Goal: Check status: Check status

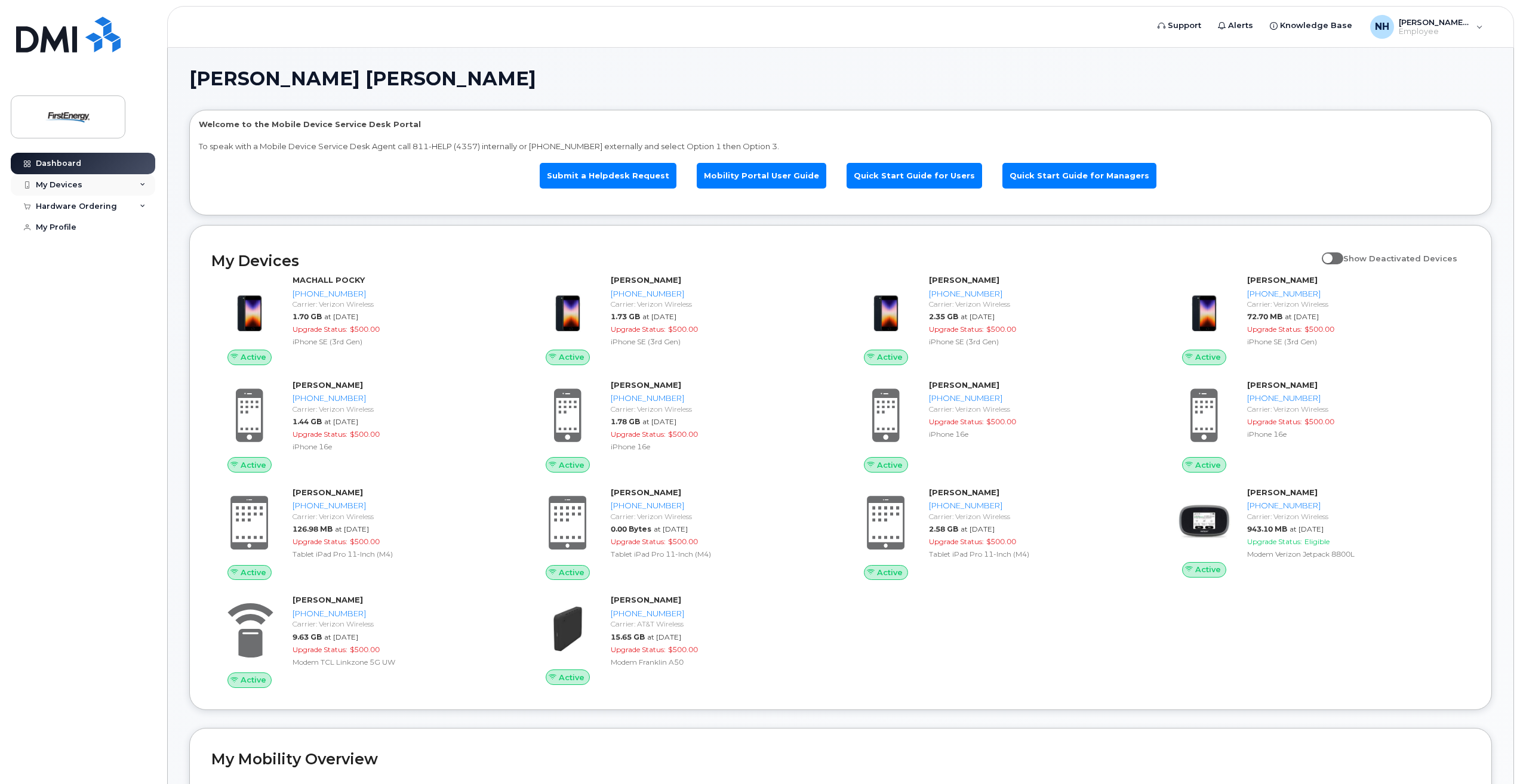
click at [67, 190] on div "My Devices" at bounding box center [83, 185] width 144 height 22
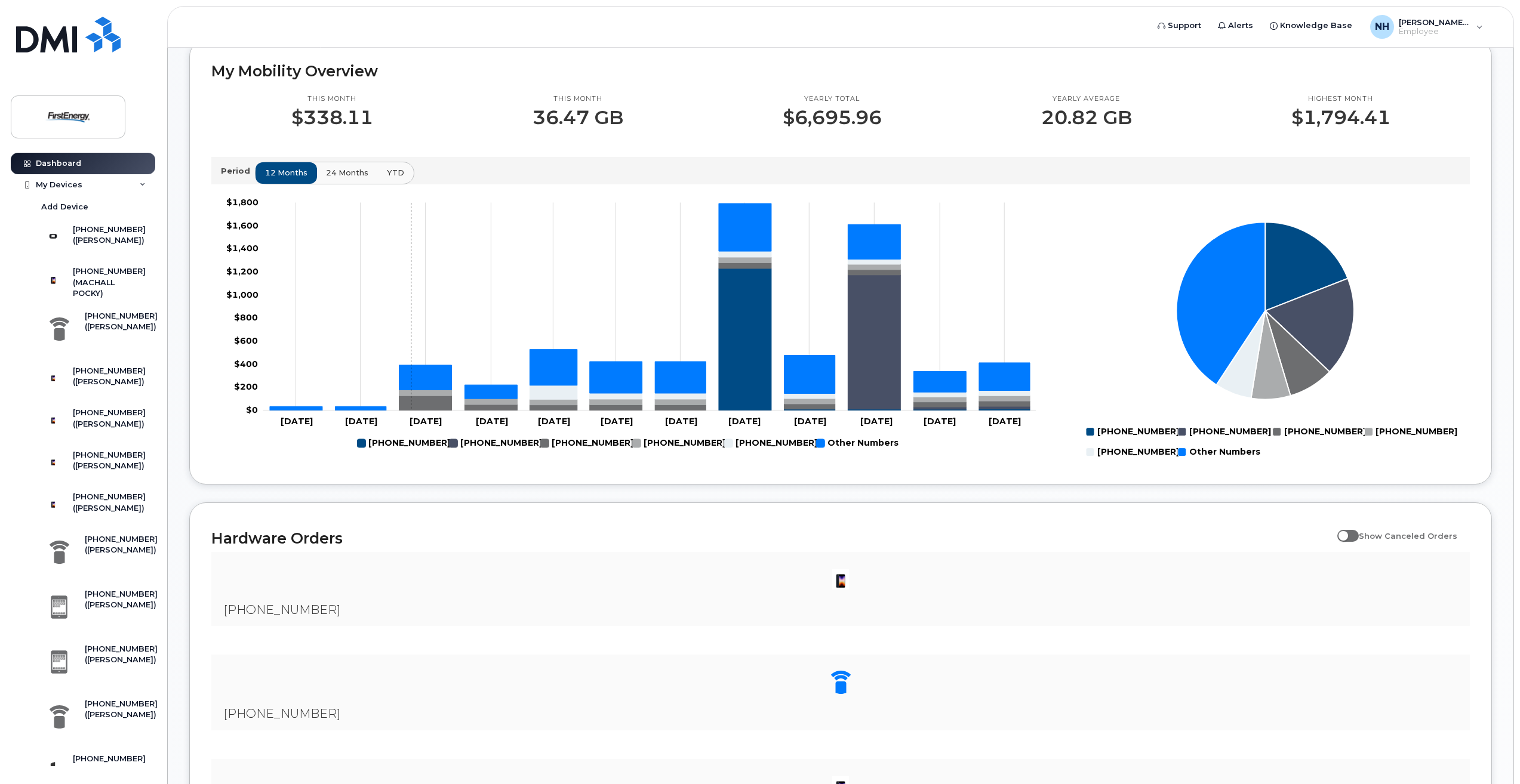
scroll to position [716, 0]
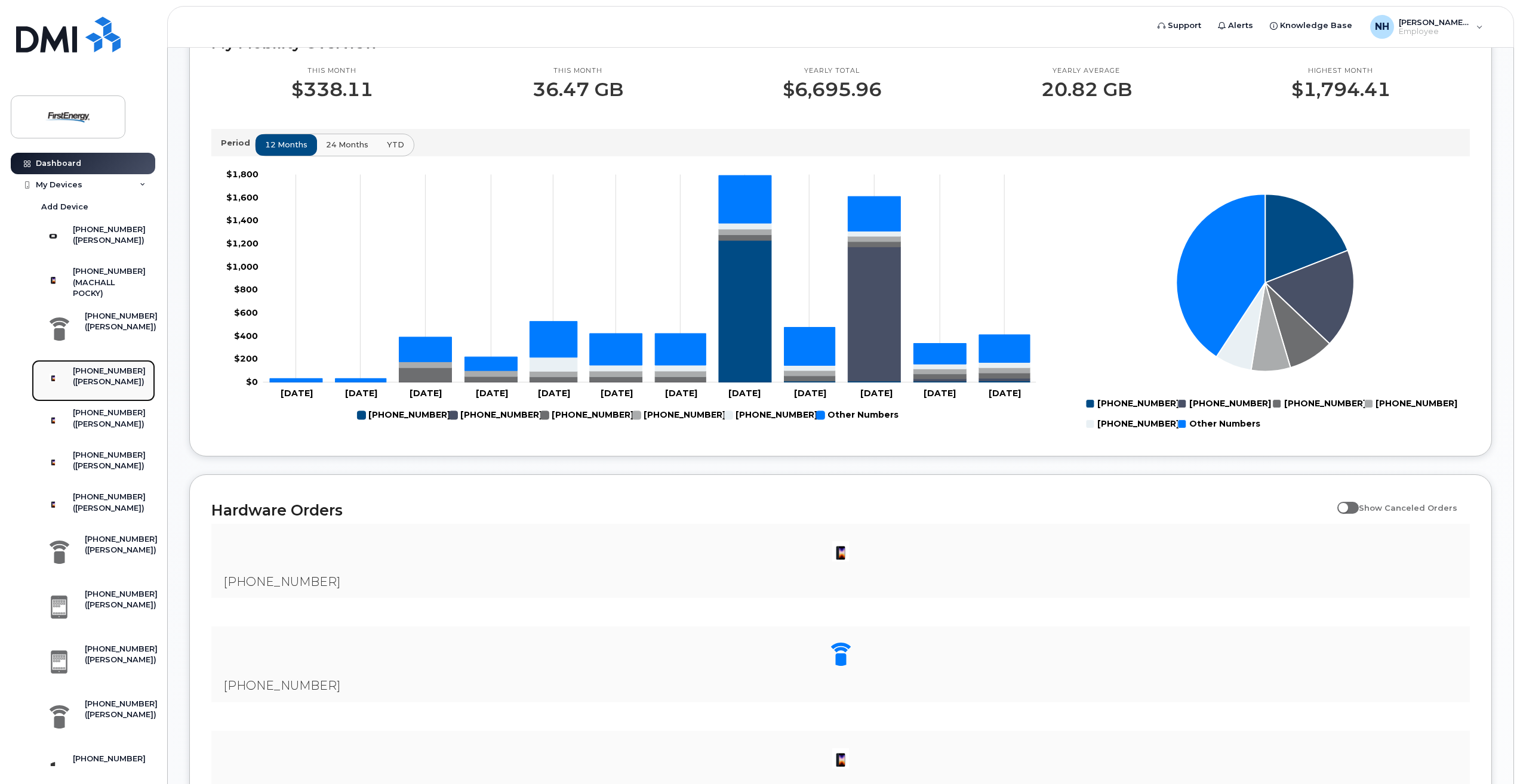
click at [123, 387] on div "([PERSON_NAME])" at bounding box center [108, 382] width 73 height 11
click at [119, 430] on div "([PERSON_NAME])" at bounding box center [108, 424] width 73 height 11
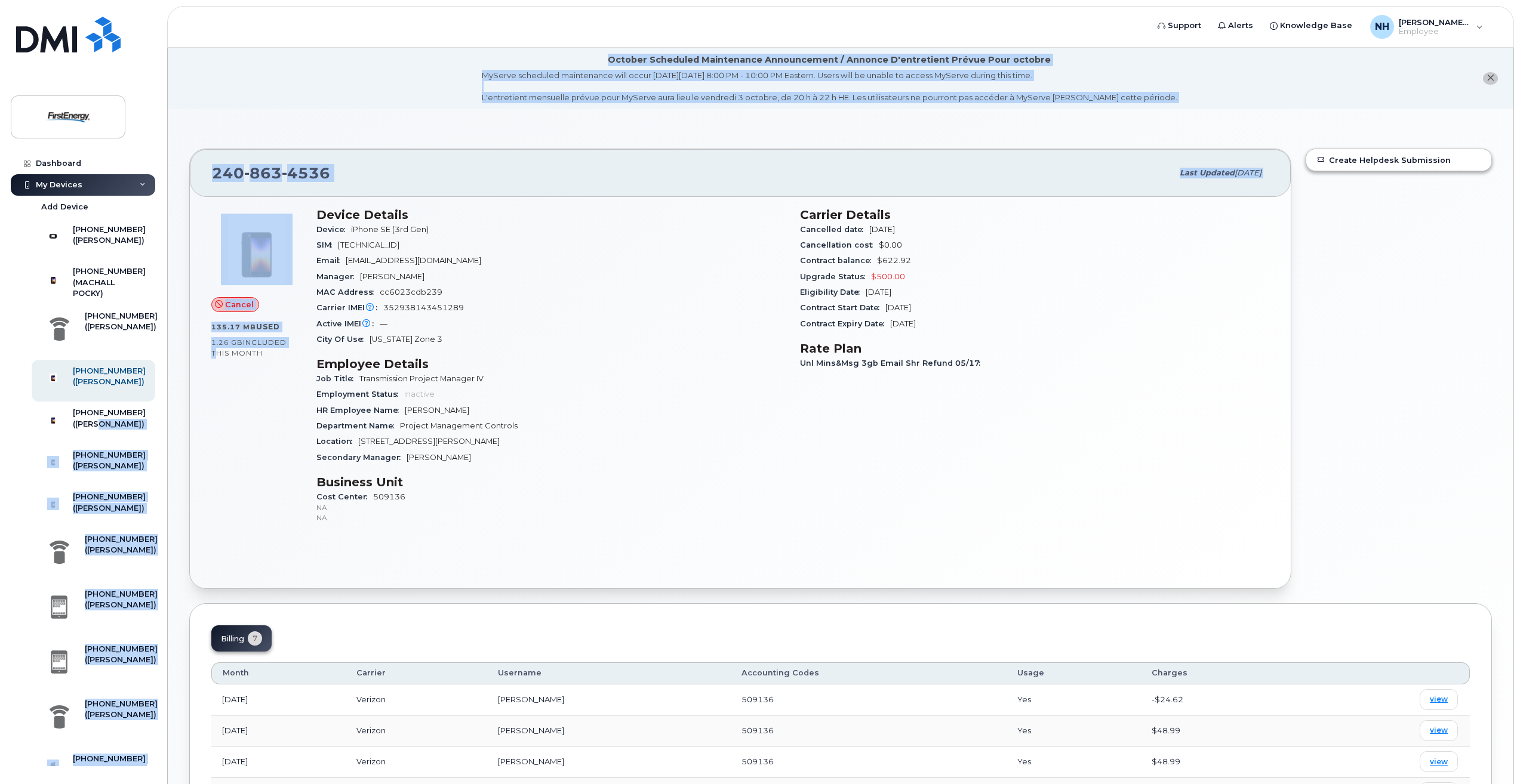
drag, startPoint x: 156, startPoint y: 434, endPoint x: 163, endPoint y: 419, distance: 16.6
click at [163, 419] on body "Support Alerts Knowledge Base NH [PERSON_NAME], H. [PERSON_NAME] English França…" at bounding box center [760, 497] width 1520 height 995
drag, startPoint x: 163, startPoint y: 419, endPoint x: 160, endPoint y: 463, distance: 44.1
click at [160, 463] on div "Dashboard My Devices Add Device [PHONE_NUMBER] ([PERSON_NAME]) [PHONE_NUMBER] (…" at bounding box center [81, 392] width 162 height 784
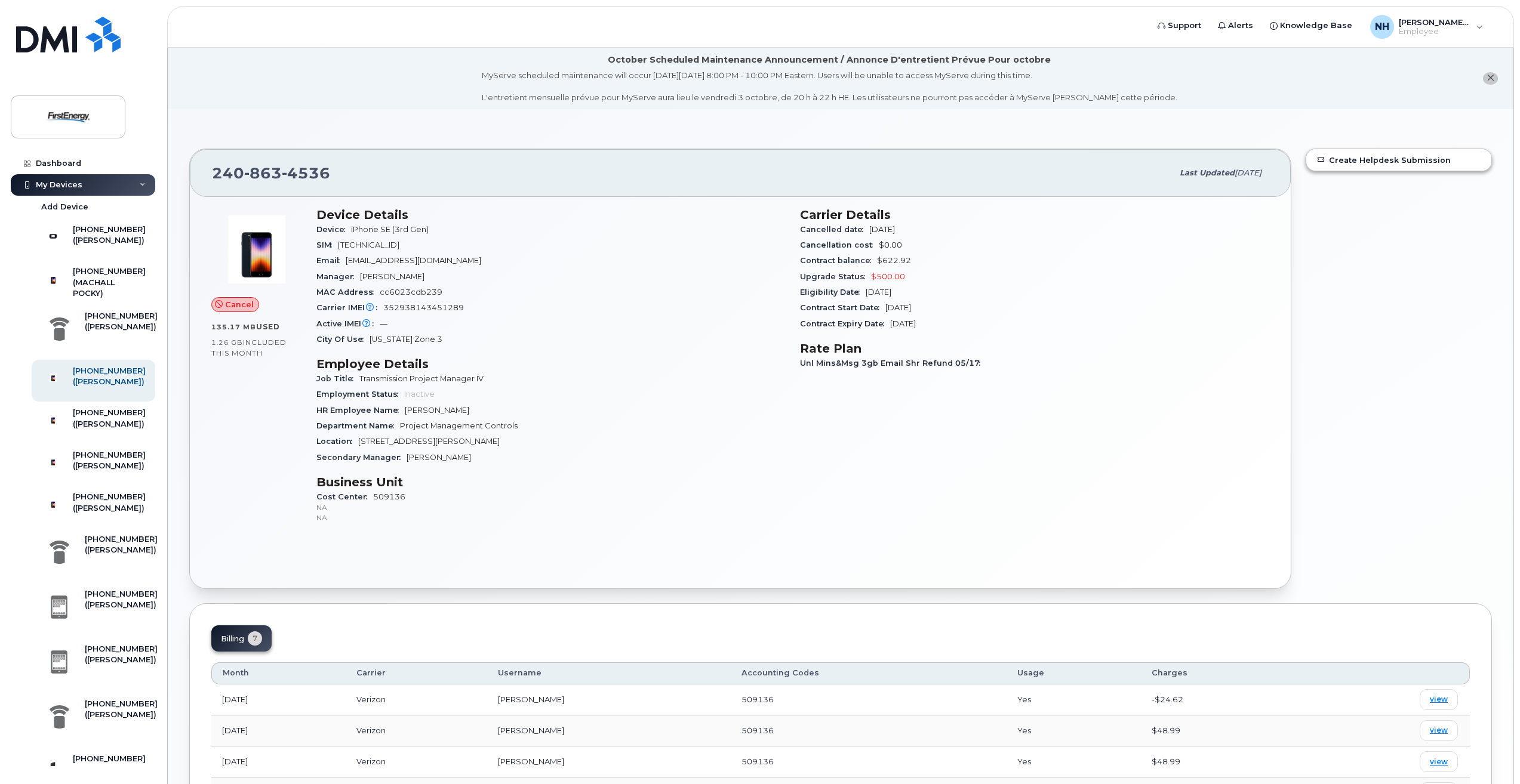
click at [187, 598] on div "[PHONE_NUMBER] Last updated [DATE] Cancel 135.17 MB  used 1.26 GB  included thi…" at bounding box center [840, 533] width 1346 height 847
